Goal: Find specific page/section: Locate a particular part of the current website

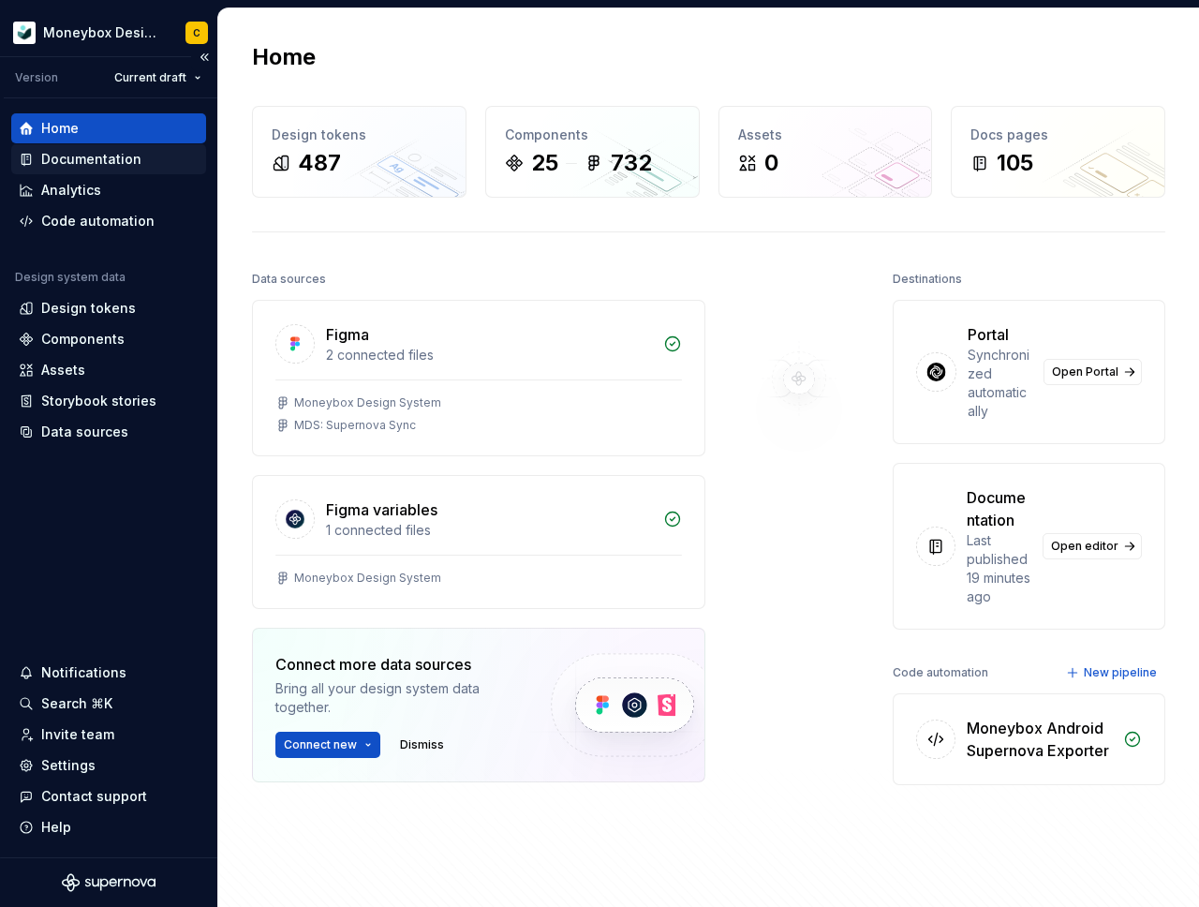
click at [121, 165] on div "Documentation" at bounding box center [91, 159] width 100 height 19
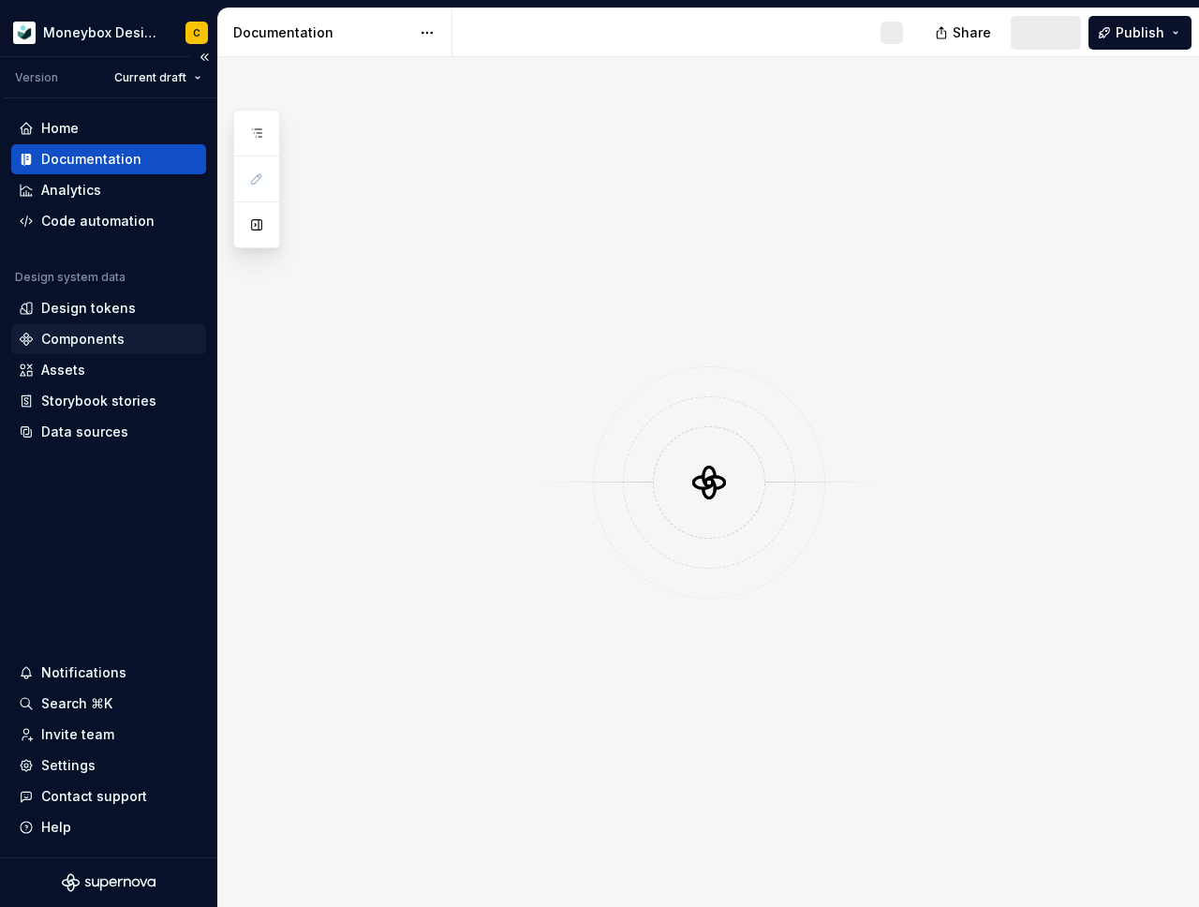
click at [140, 335] on div "Components" at bounding box center [109, 339] width 180 height 19
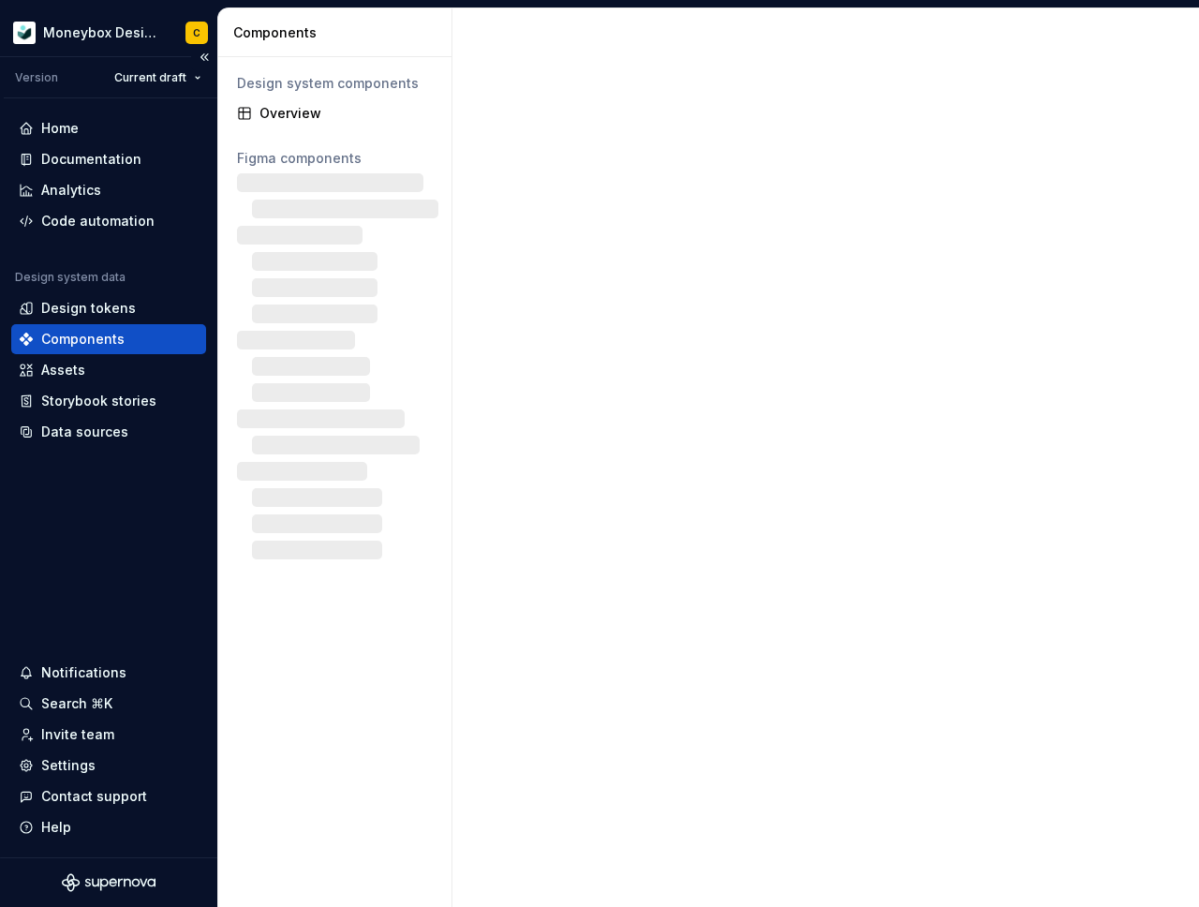
click at [123, 341] on div "Components" at bounding box center [109, 339] width 180 height 19
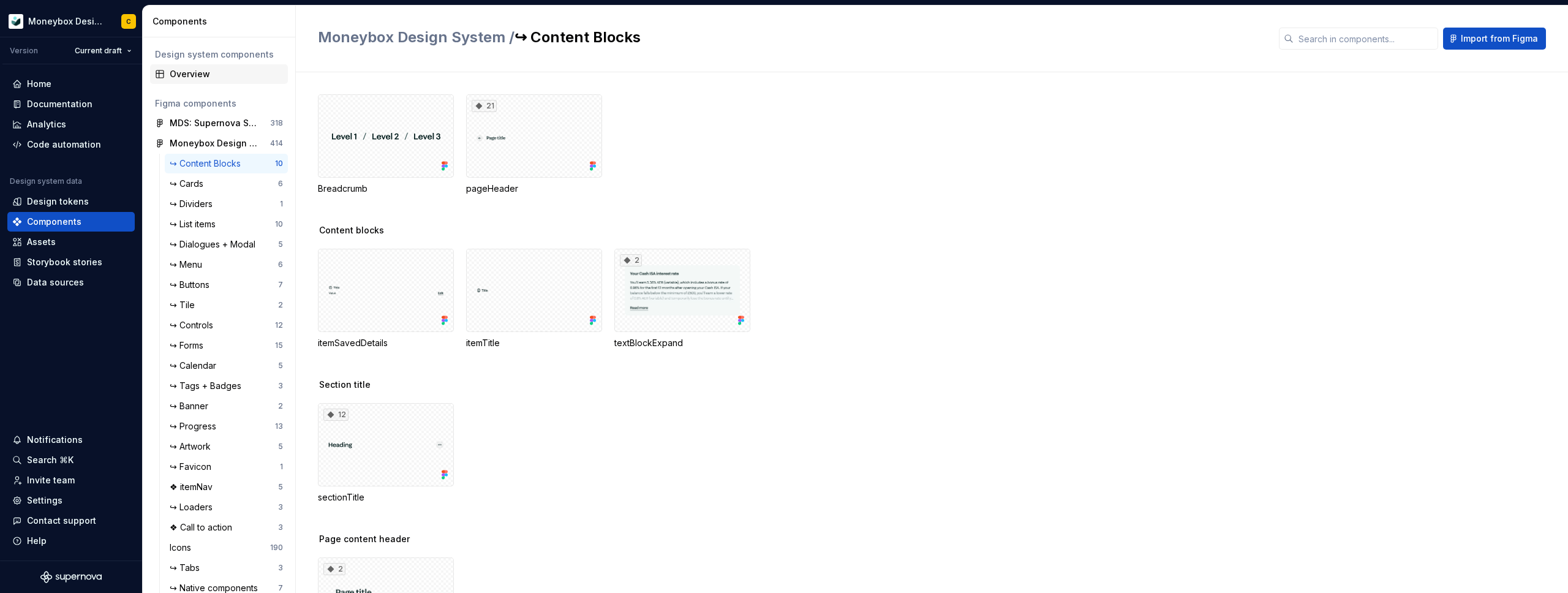
click at [193, 71] on div "Overview" at bounding box center [226, 74] width 113 height 12
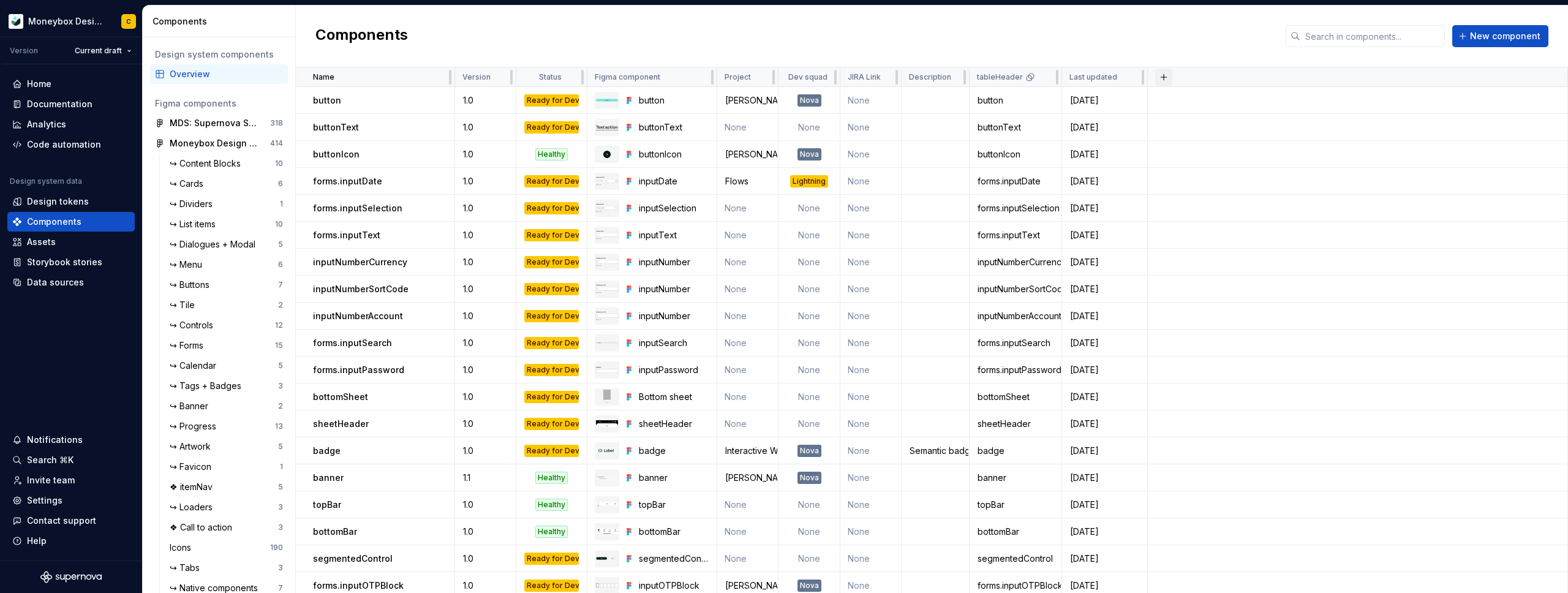
click at [784, 80] on button "button" at bounding box center [1163, 77] width 17 height 17
click at [784, 14] on div "Components New component" at bounding box center [932, 36] width 1272 height 62
